Goal: Information Seeking & Learning: Learn about a topic

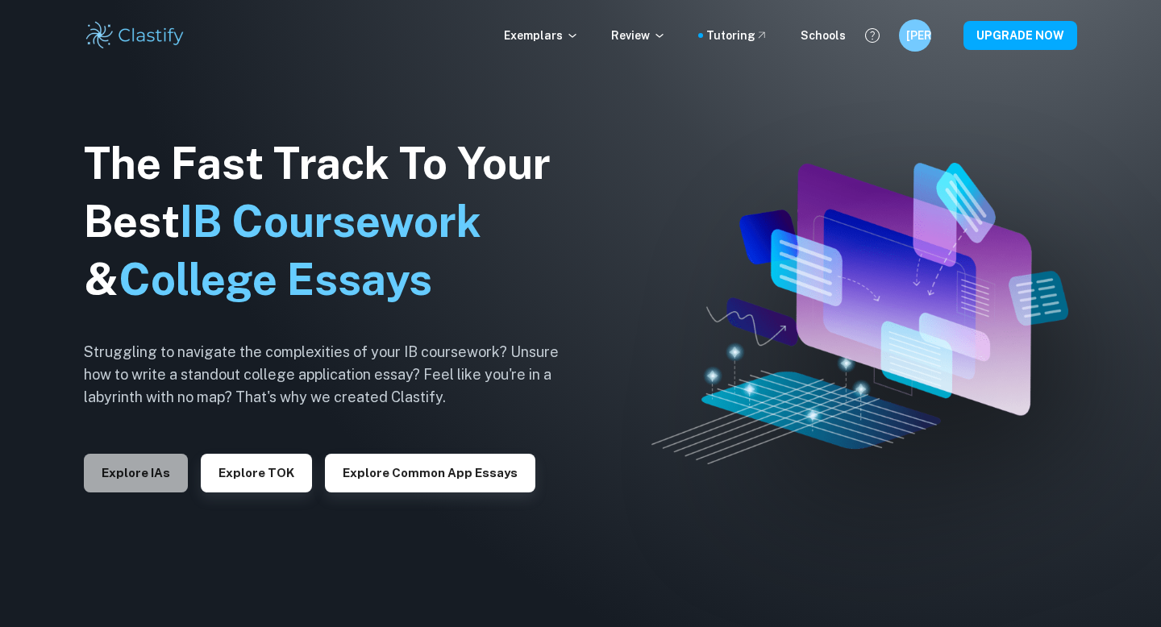
click at [119, 490] on button "Explore IAs" at bounding box center [136, 473] width 104 height 39
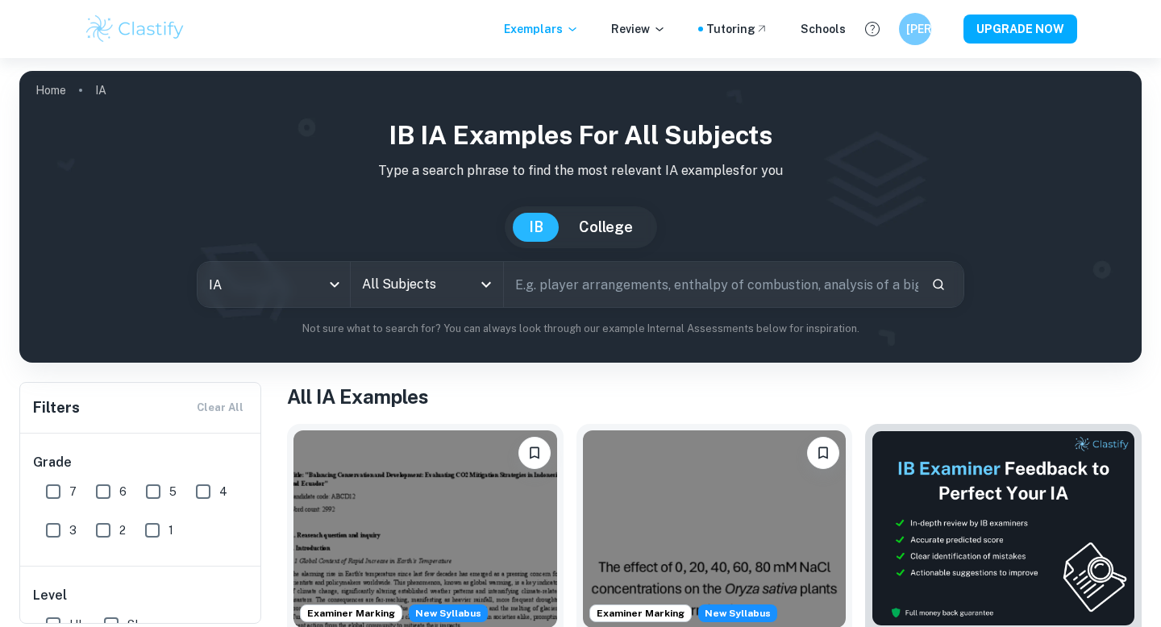
click at [73, 488] on span "7" at bounding box center [72, 492] width 7 height 18
click at [69, 488] on input "7" at bounding box center [53, 492] width 32 height 32
checkbox input "true"
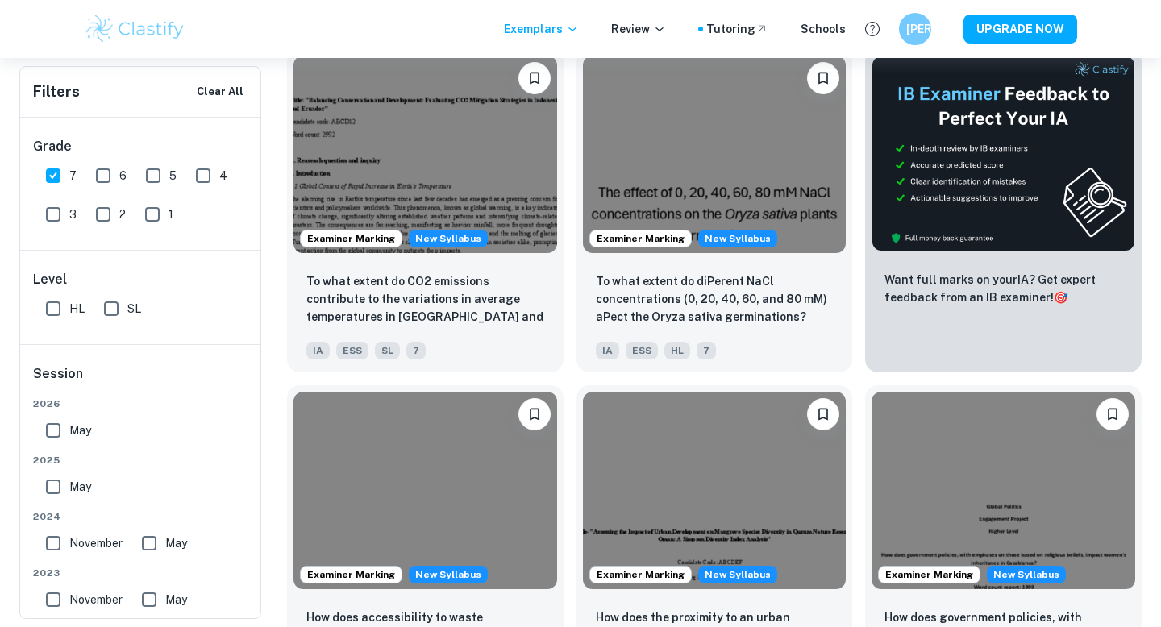
scroll to position [405, 0]
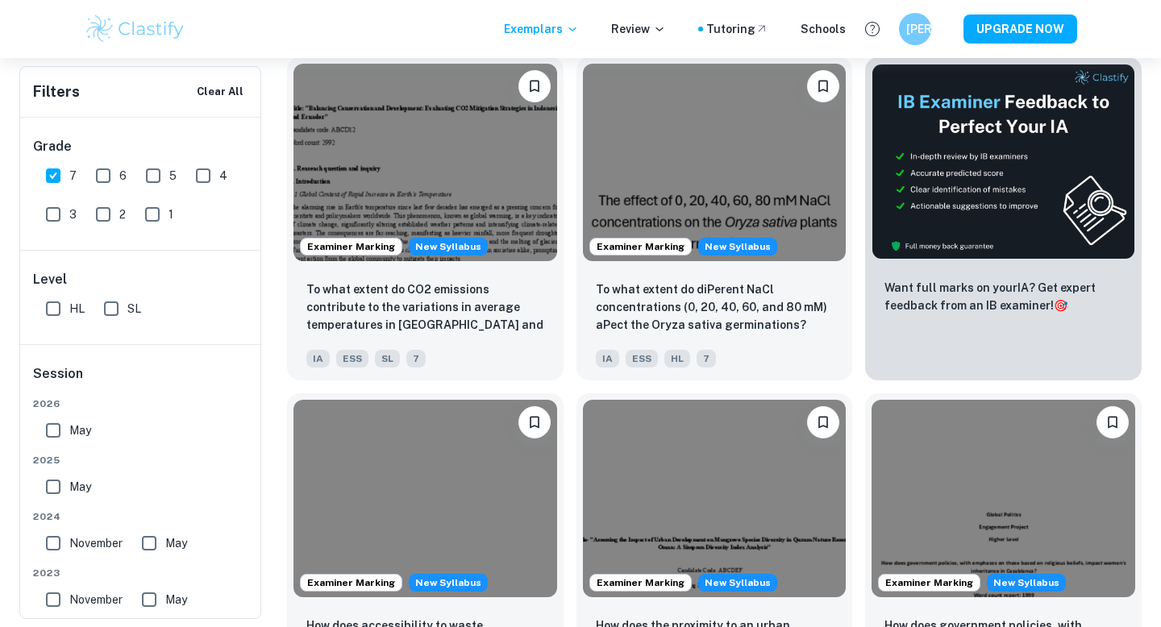
click at [73, 310] on span "HL" at bounding box center [76, 309] width 15 height 18
click at [69, 310] on input "HL" at bounding box center [53, 309] width 32 height 32
checkbox input "true"
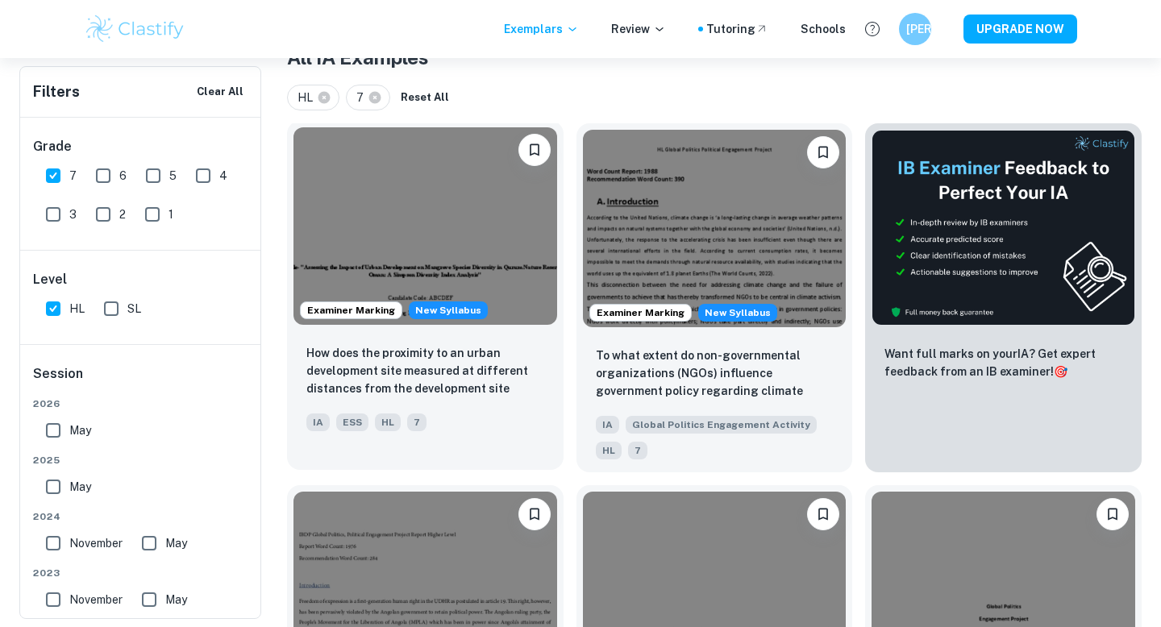
scroll to position [194, 0]
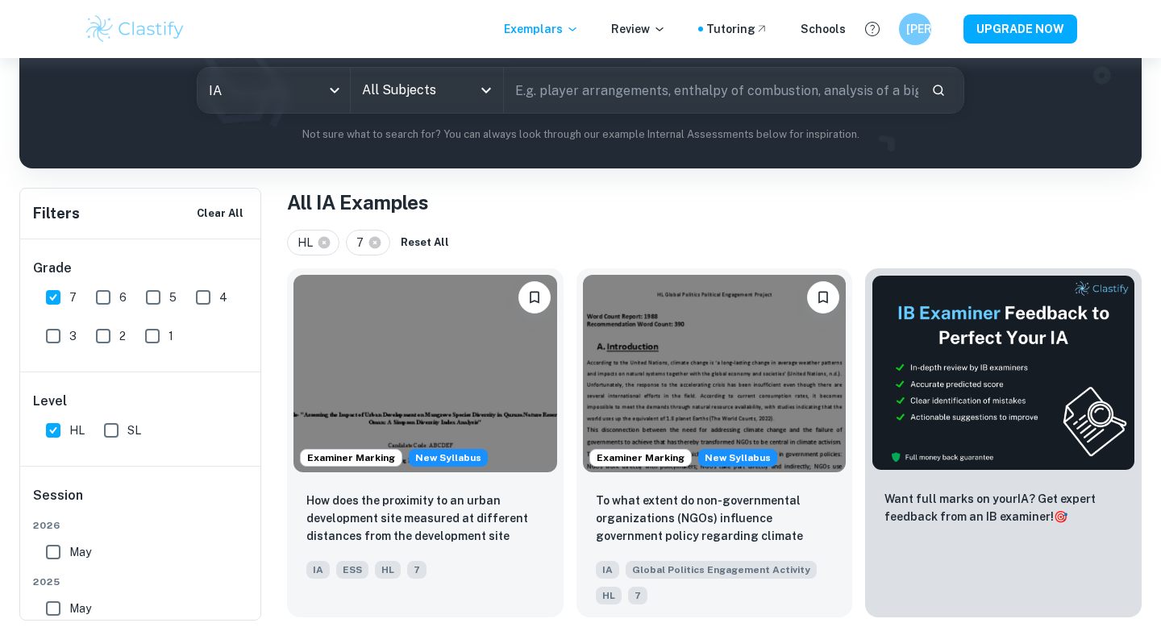
click at [67, 210] on h6 "Filters" at bounding box center [56, 213] width 47 height 23
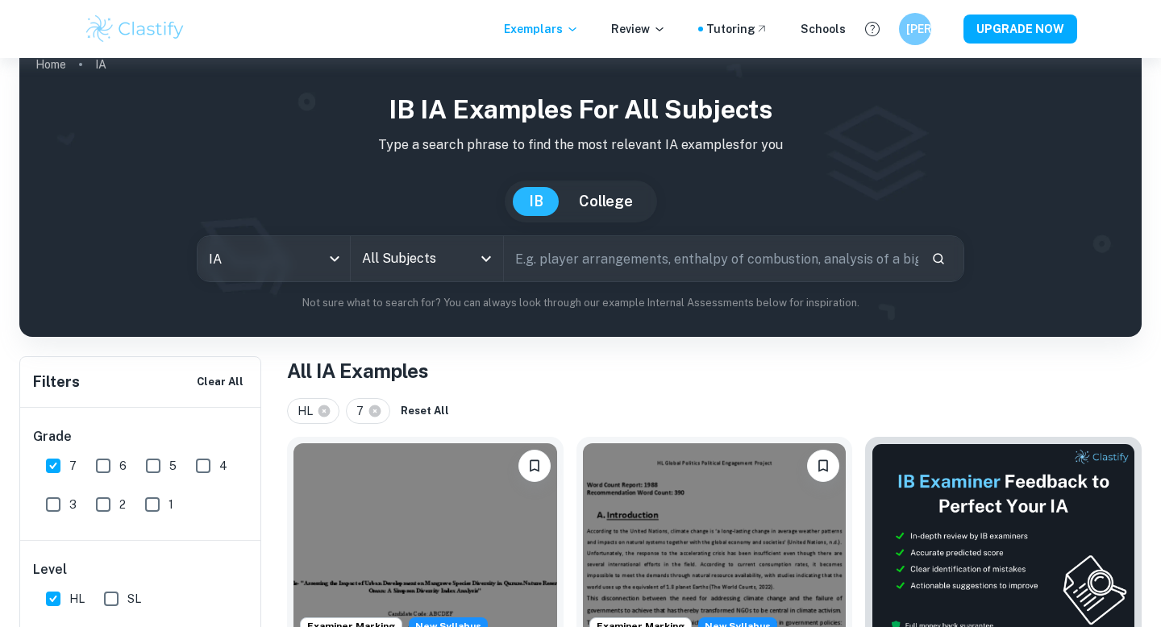
scroll to position [0, 0]
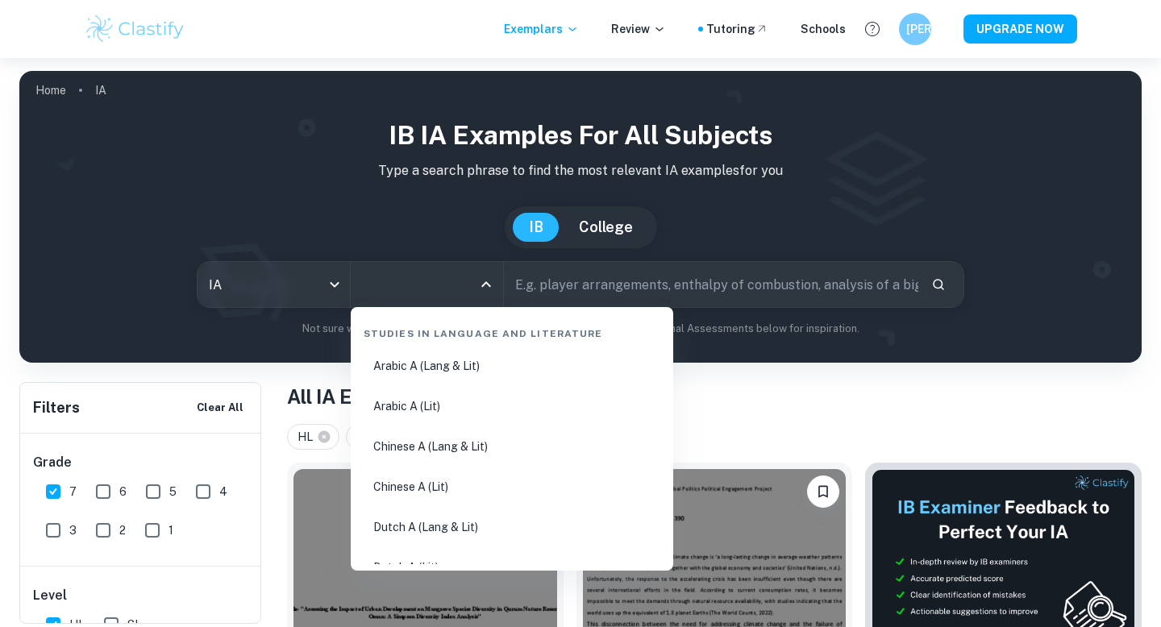
click at [463, 285] on input "All Subjects" at bounding box center [415, 284] width 114 height 31
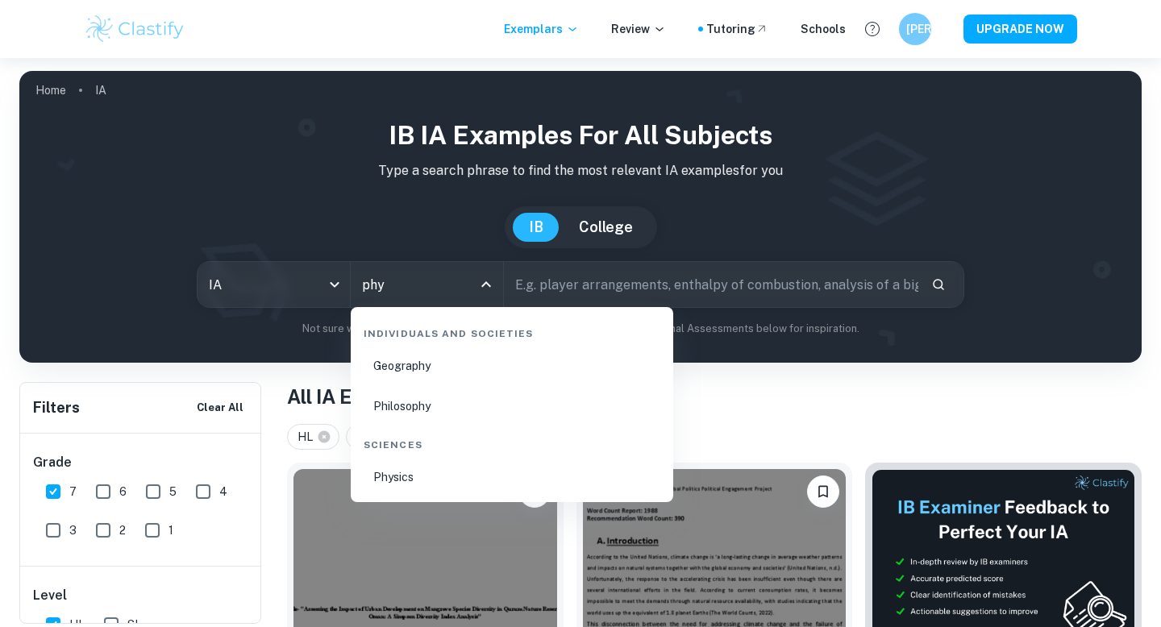
click at [451, 479] on li "Physics" at bounding box center [512, 477] width 310 height 37
type input "Physics"
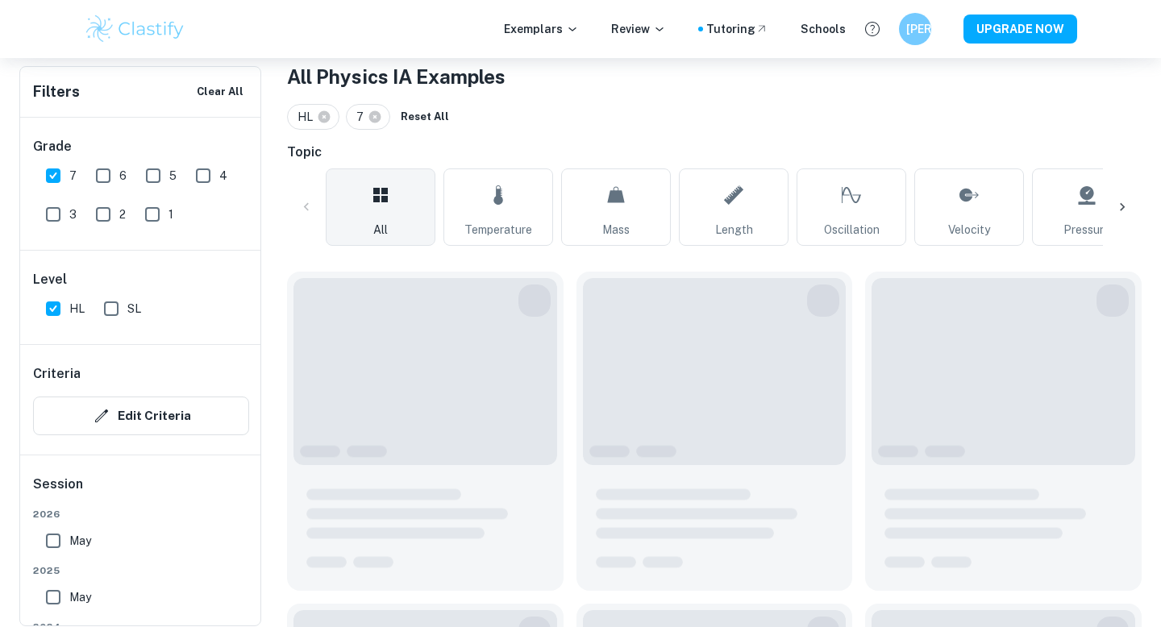
scroll to position [323, 0]
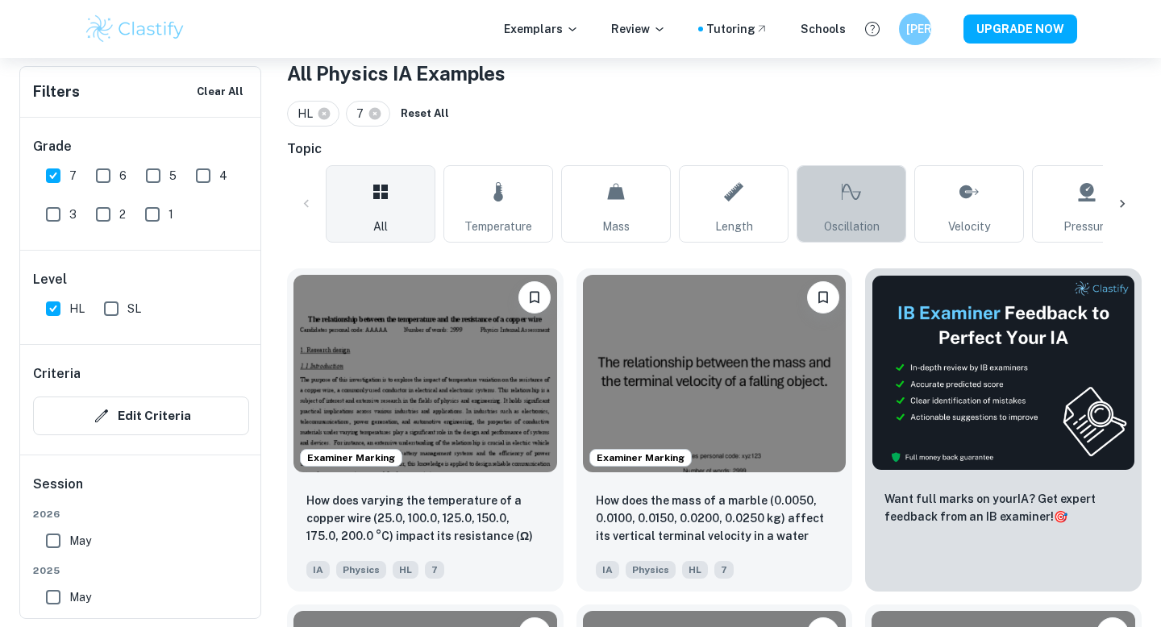
click at [862, 192] on link "Oscillation" at bounding box center [851, 203] width 110 height 77
type input "Oscillation"
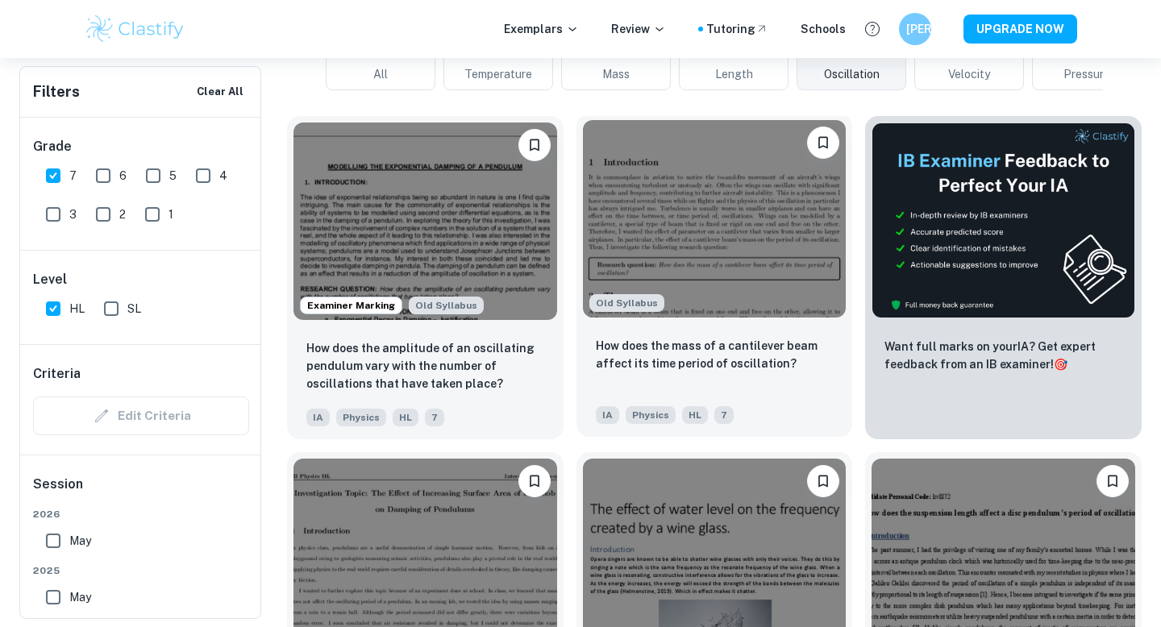
scroll to position [475, 0]
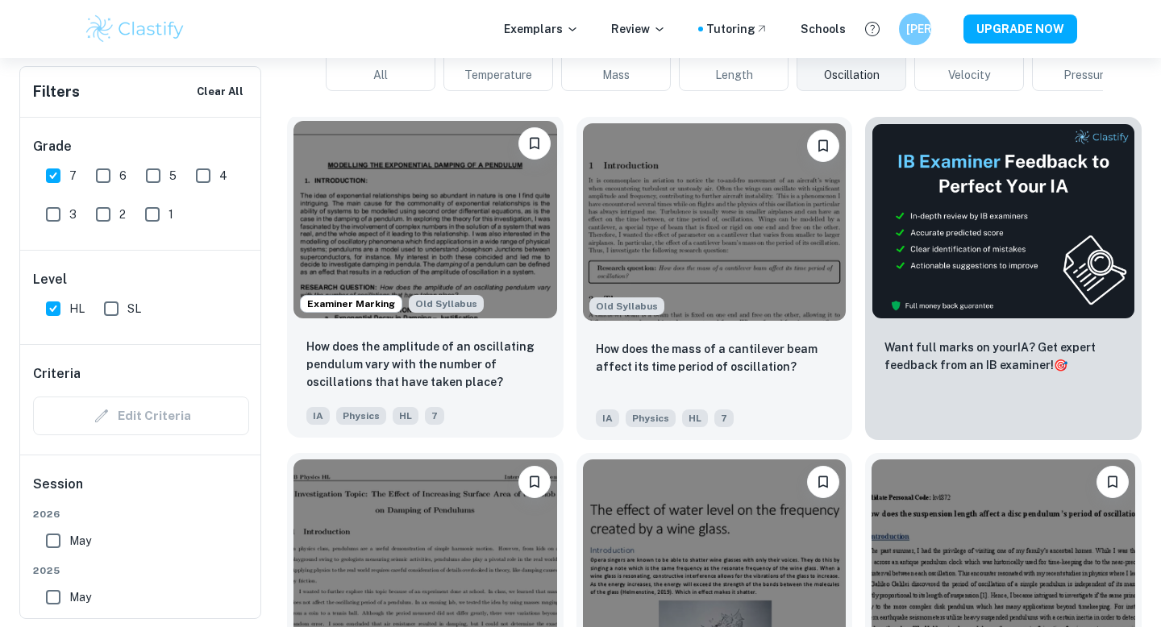
click at [521, 333] on div "How does the amplitude of an oscillating pendulum vary with the number of oscil…" at bounding box center [425, 381] width 276 height 113
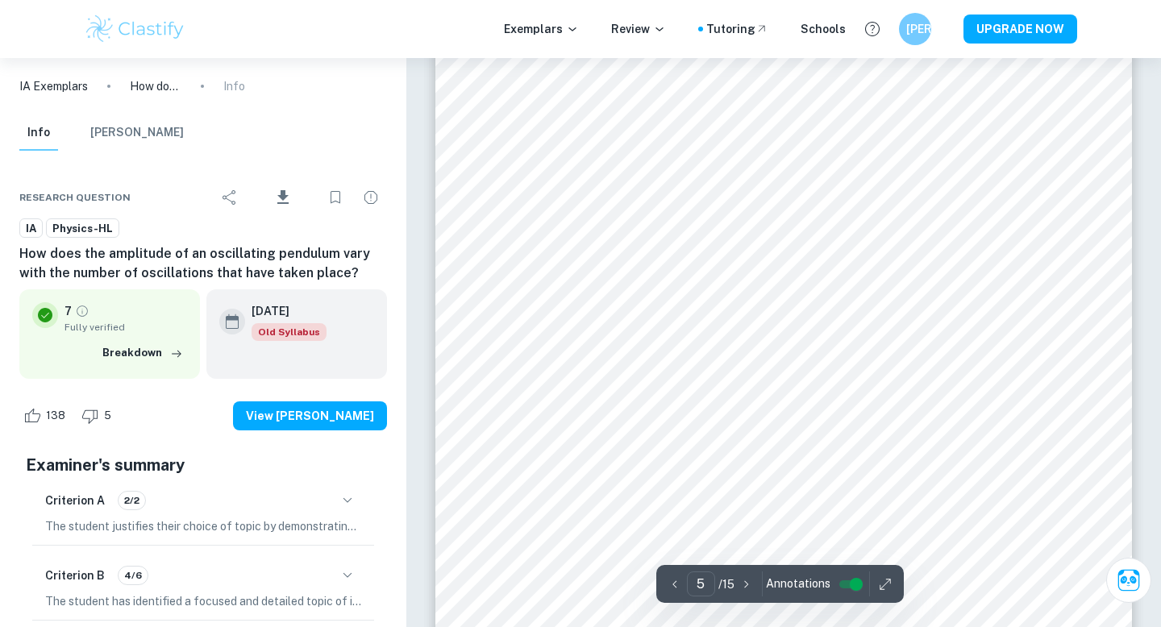
scroll to position [4295, 0]
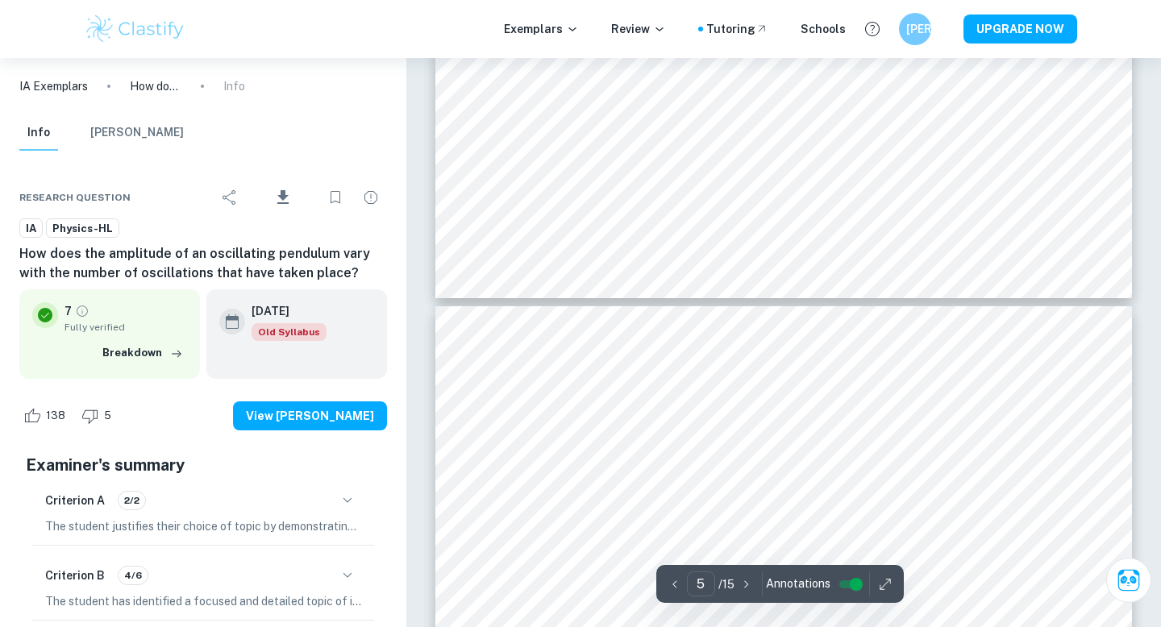
type input "6"
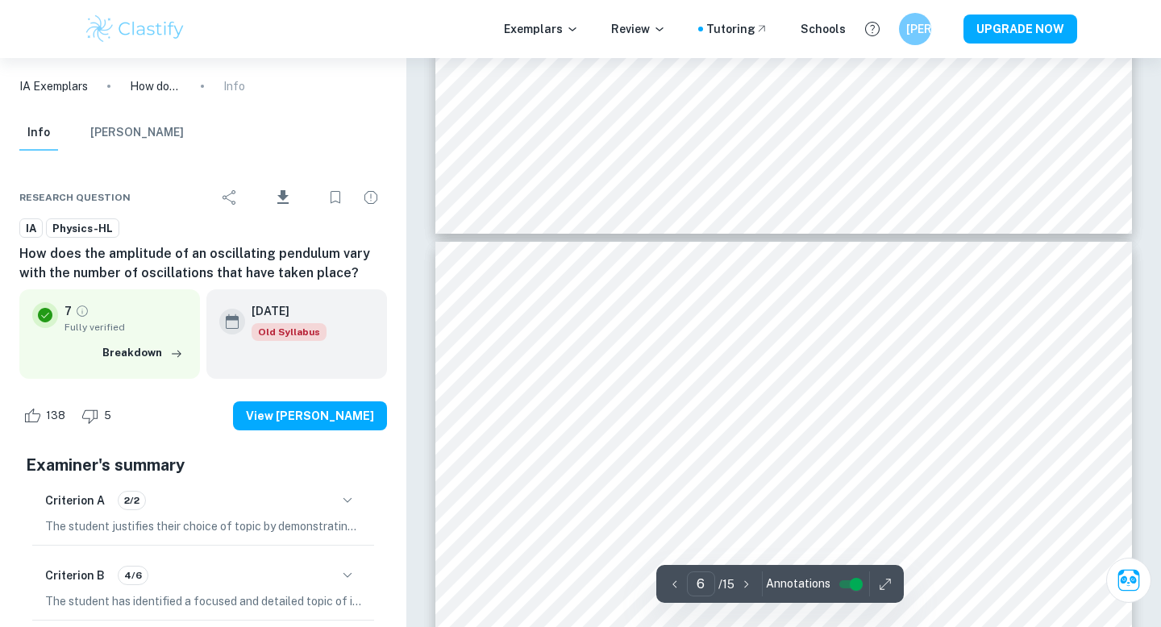
scroll to position [5234, 0]
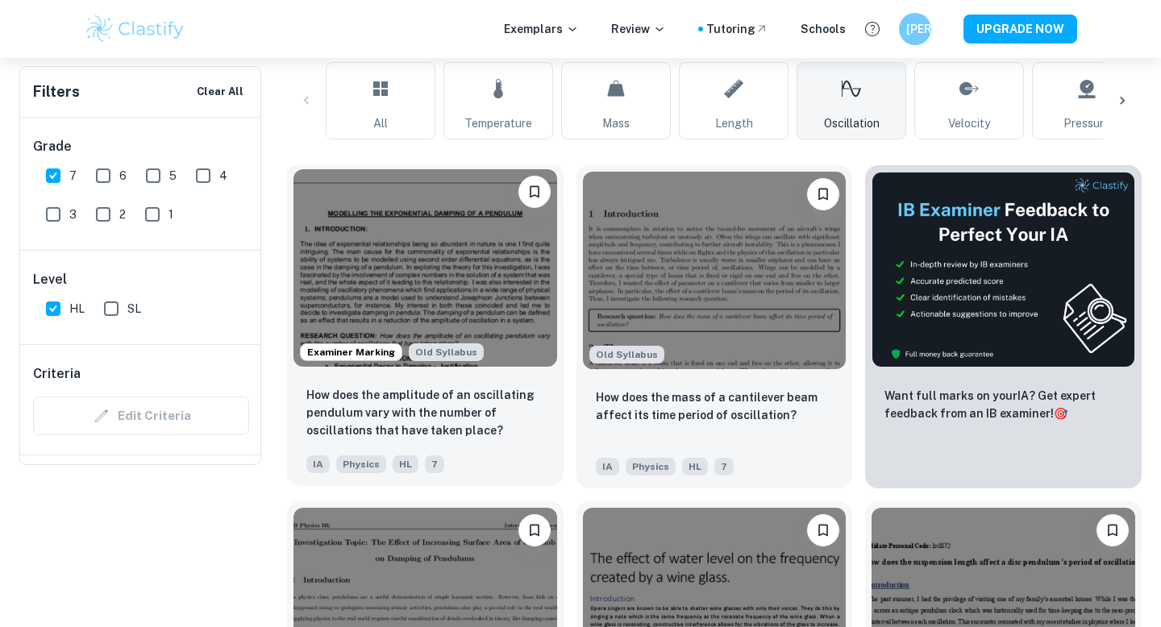
scroll to position [131, 0]
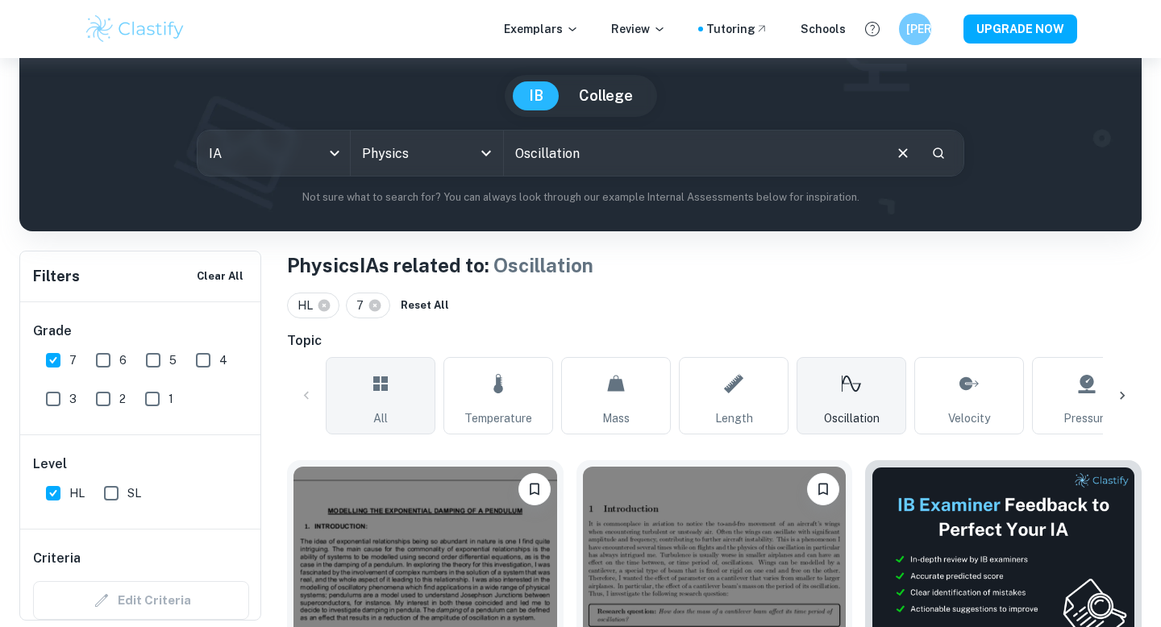
click at [372, 390] on icon at bounding box center [380, 383] width 19 height 39
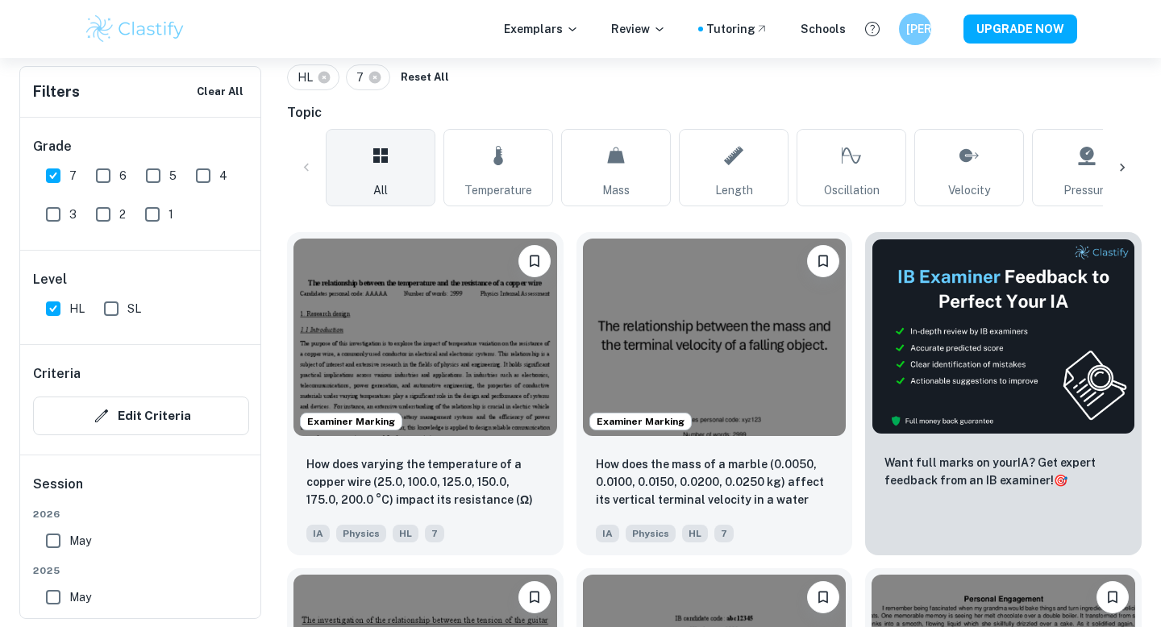
scroll to position [480, 0]
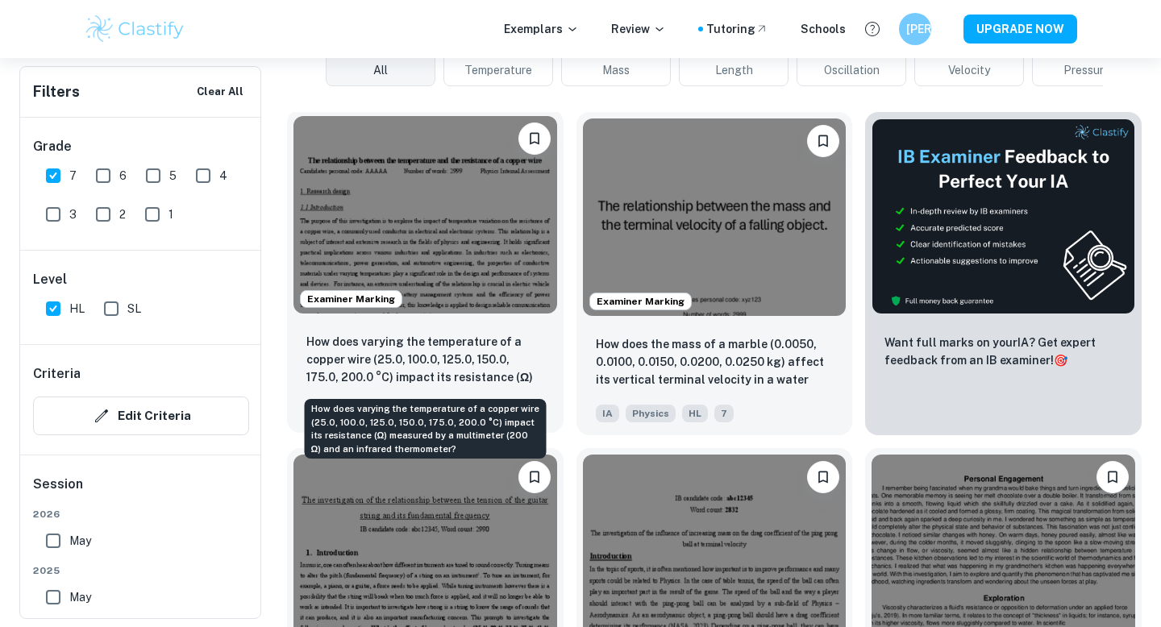
click at [373, 369] on p "How does varying the temperature of a copper wire (25.0, 100.0, 125.0, 150.0, 1…" at bounding box center [425, 360] width 238 height 55
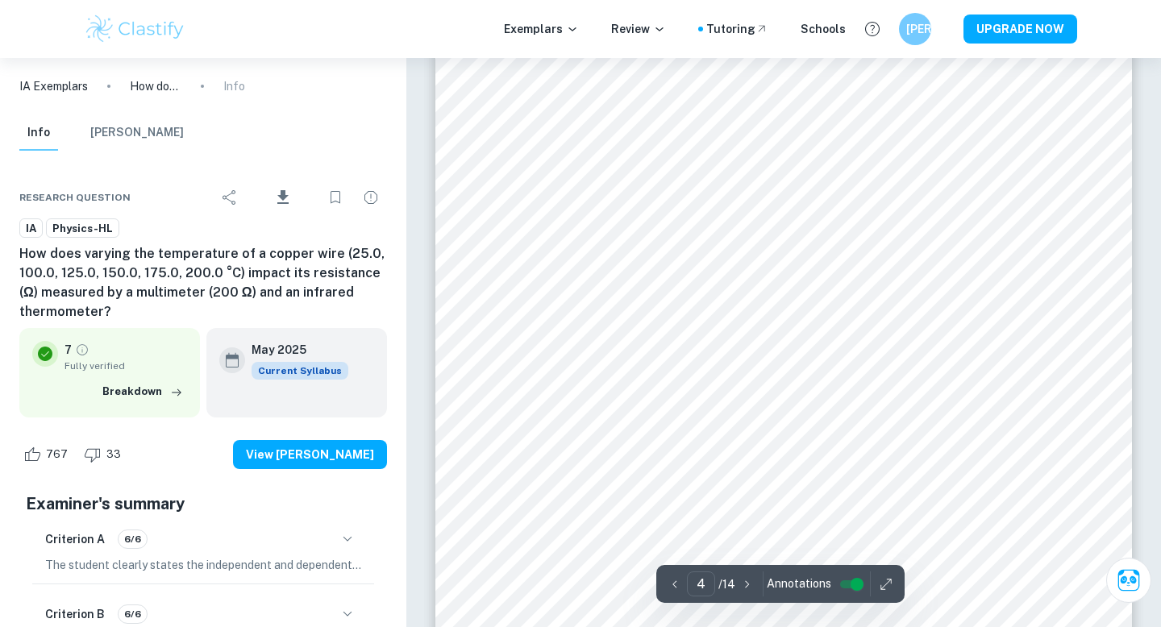
type input "3"
